Goal: Check status: Check status

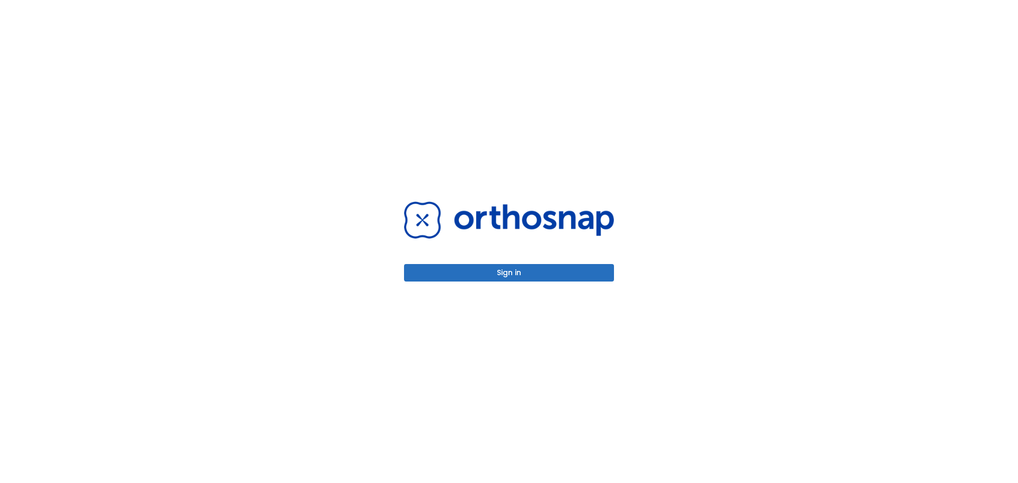
click at [512, 273] on button "Sign in" at bounding box center [509, 273] width 210 height 18
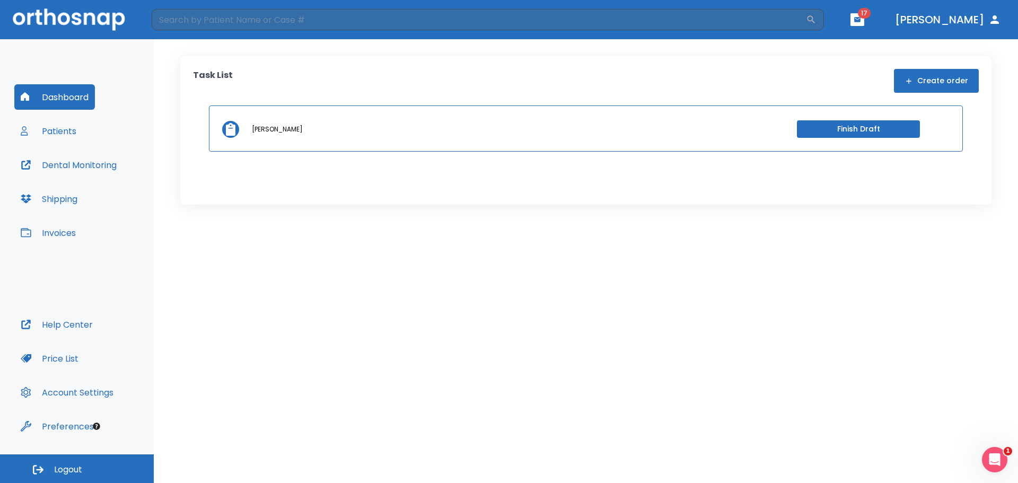
click at [69, 229] on button "Invoices" at bounding box center [48, 232] width 68 height 25
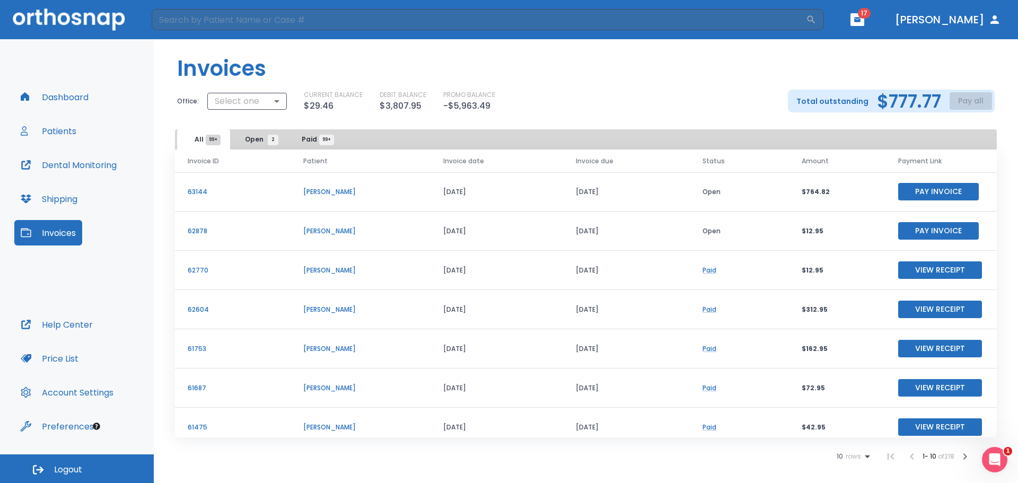
click at [911, 190] on button "Pay Invoice" at bounding box center [938, 192] width 81 height 18
click at [66, 99] on button "Dashboard" at bounding box center [54, 96] width 81 height 25
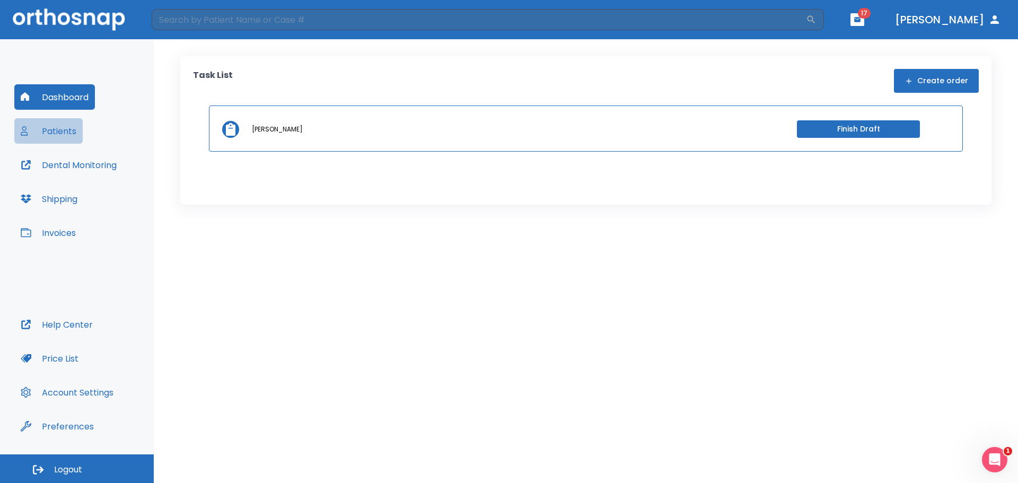
click at [63, 132] on button "Patients" at bounding box center [48, 130] width 68 height 25
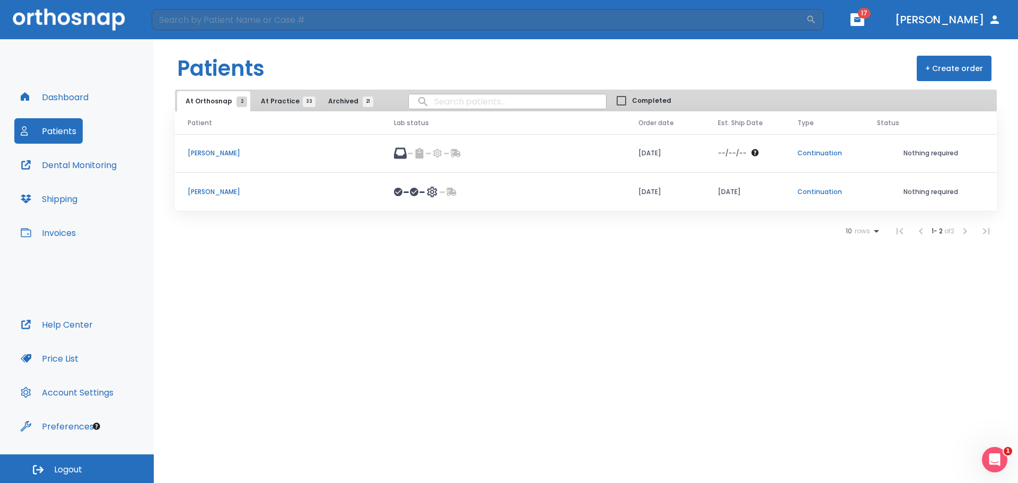
click at [81, 168] on button "Dental Monitoring" at bounding box center [68, 164] width 109 height 25
click at [67, 202] on button "Shipping" at bounding box center [48, 198] width 69 height 25
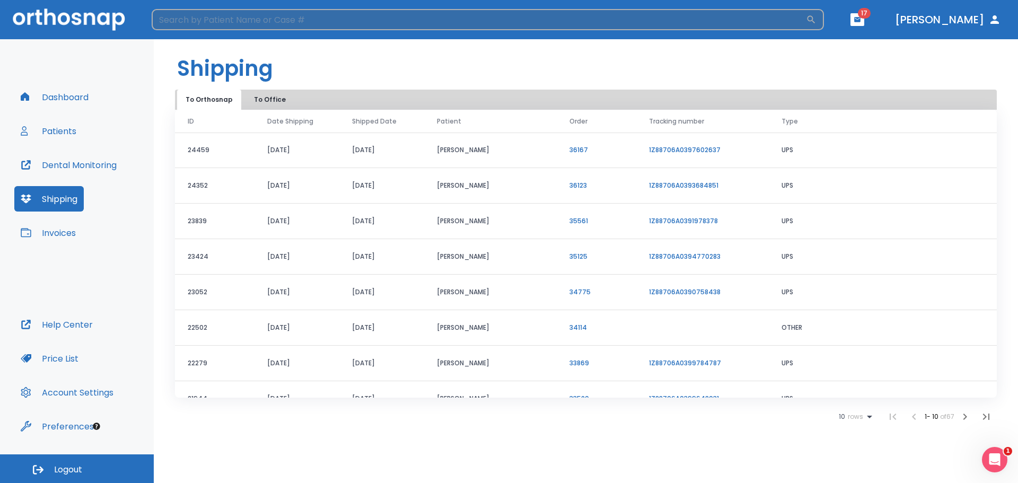
click at [250, 20] on input "search" at bounding box center [479, 19] width 654 height 21
type input "[PERSON_NAME]"
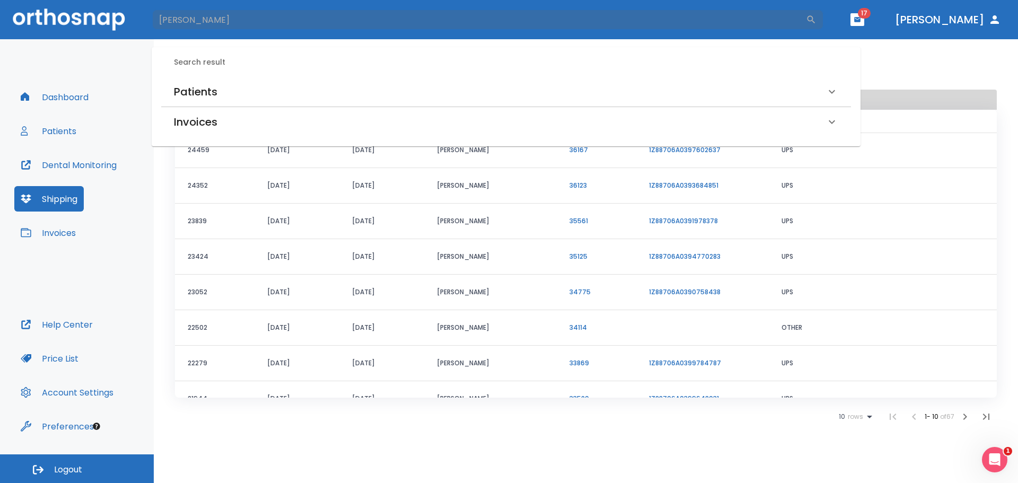
click at [208, 91] on h6 "Patients" at bounding box center [195, 91] width 43 height 17
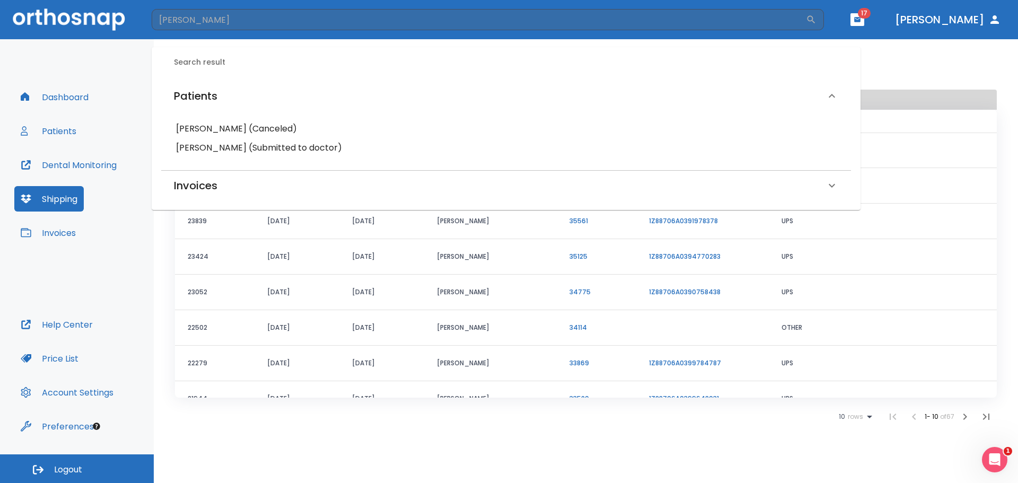
click at [206, 149] on h6 "[PERSON_NAME] (Submitted to doctor)" at bounding box center [506, 148] width 660 height 15
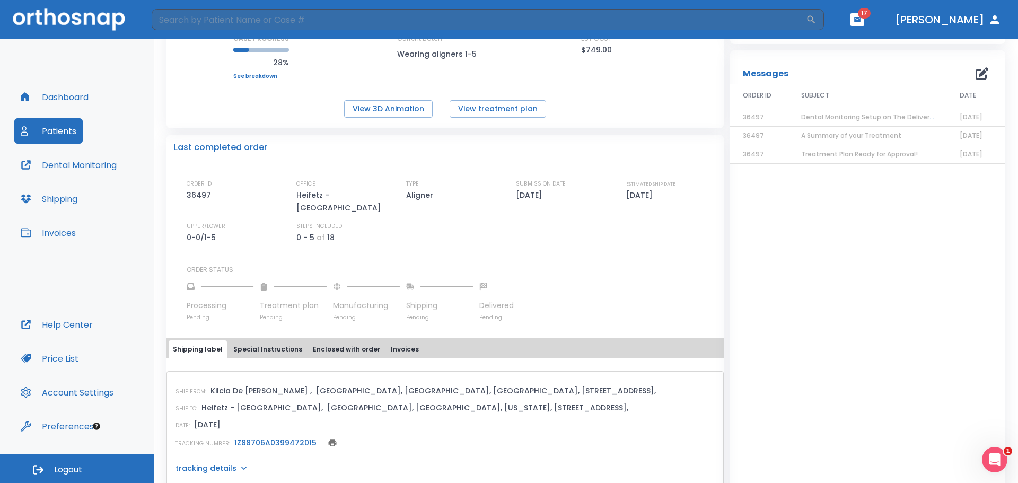
scroll to position [168, 0]
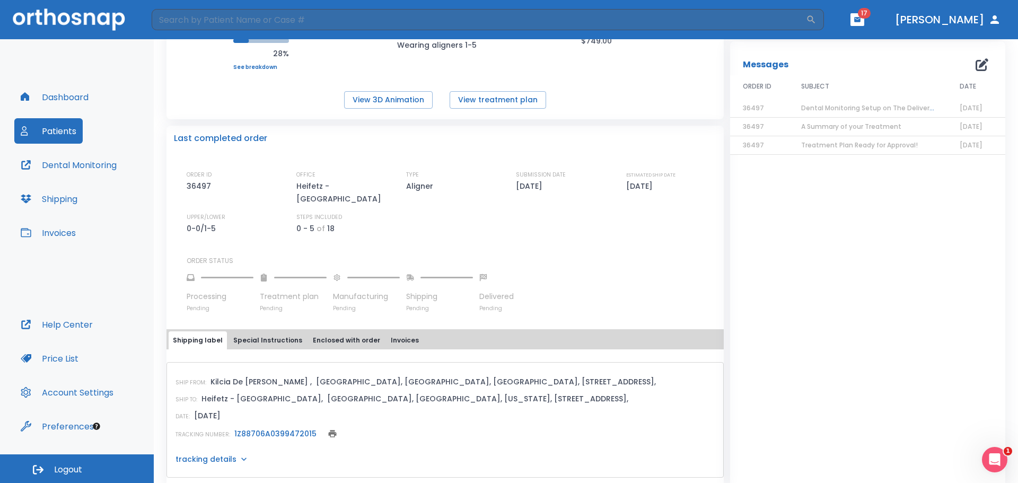
click at [279, 429] on link "1Z88706A0399472015" at bounding box center [275, 434] width 82 height 11
click at [53, 94] on button "Dashboard" at bounding box center [54, 96] width 81 height 25
